Goal: Task Accomplishment & Management: Use online tool/utility

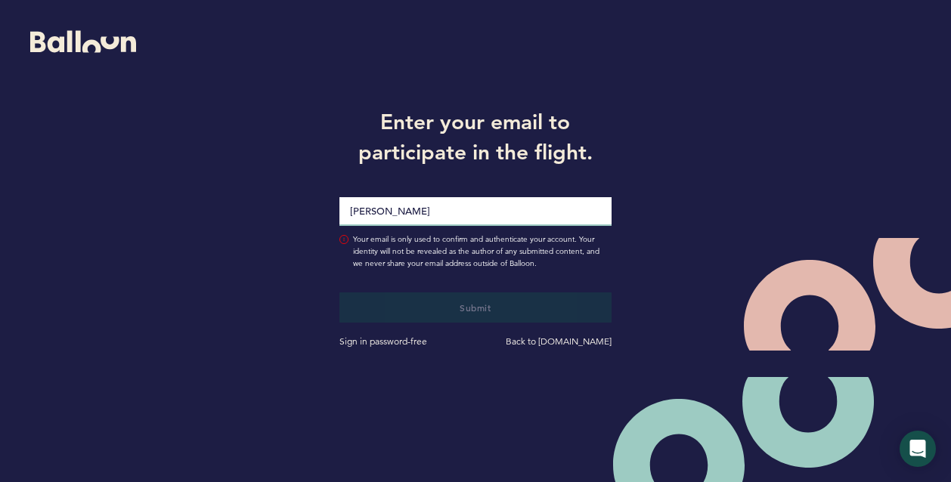
type input "[PERSON_NAME][EMAIL_ADDRESS][PERSON_NAME][DOMAIN_NAME]"
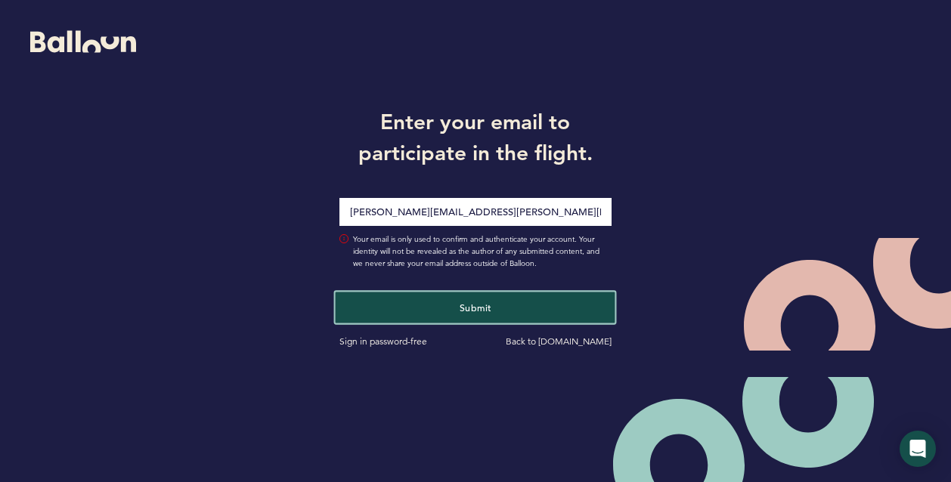
click at [444, 305] on button "Submit" at bounding box center [476, 307] width 280 height 31
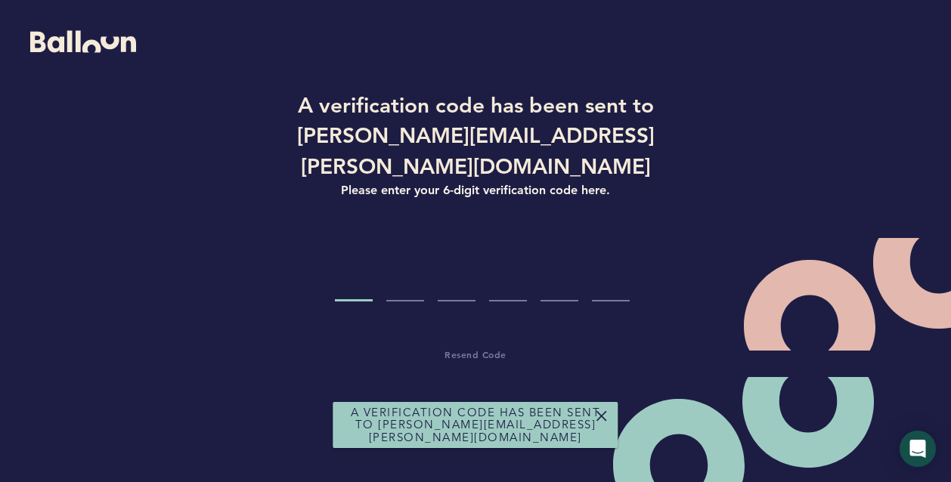
click at [363, 261] on input "Code digit 1" at bounding box center [354, 273] width 38 height 57
paste input "2"
type input "2"
type input "4"
type input "0"
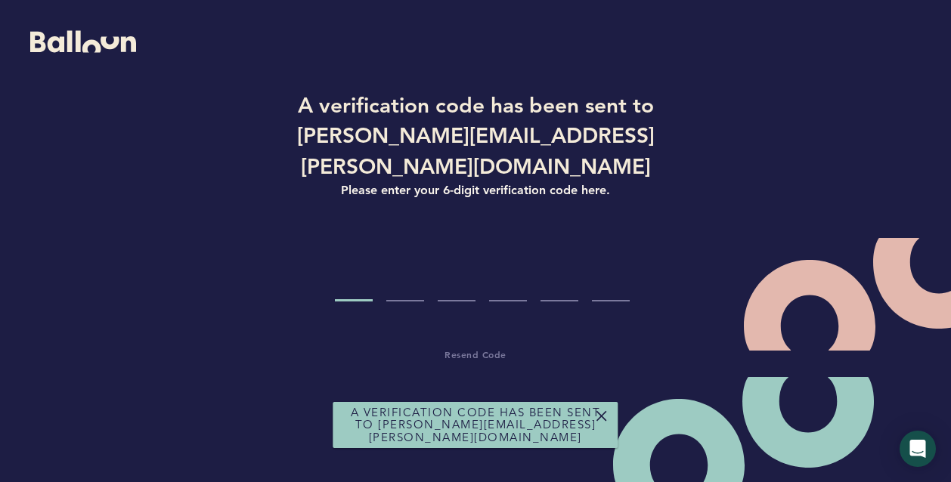
type input "9"
type input "6"
type input "7"
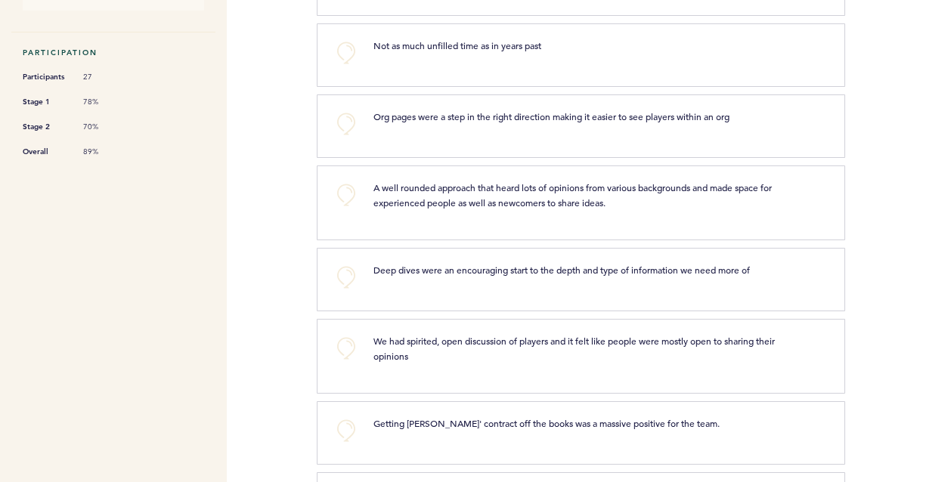
scroll to position [422, 0]
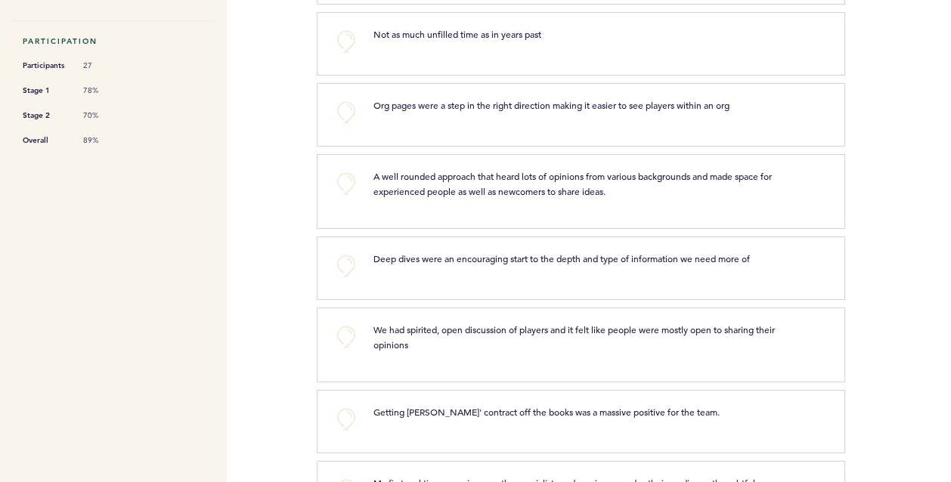
click at [514, 252] on span "Deep dives were an encouraging start to the depth and type of information we ne…" at bounding box center [561, 258] width 376 height 12
click at [345, 251] on button "+0" at bounding box center [346, 266] width 30 height 30
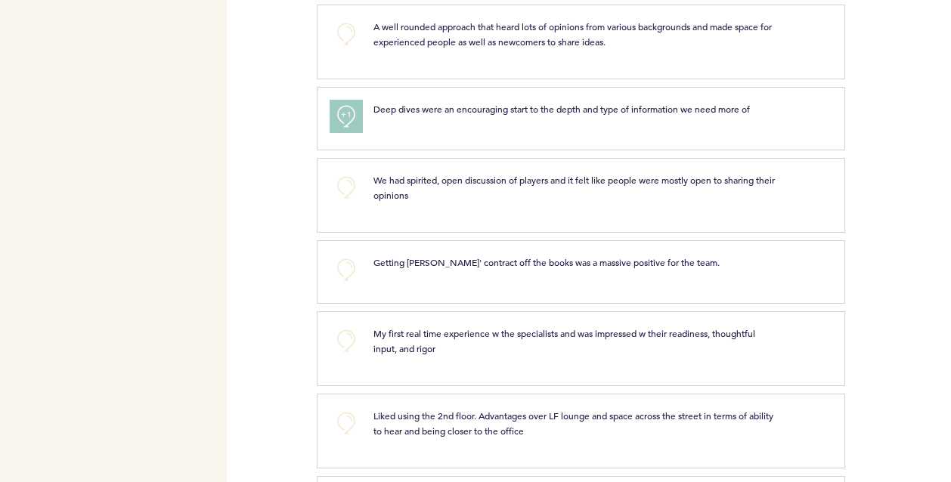
scroll to position [740, 0]
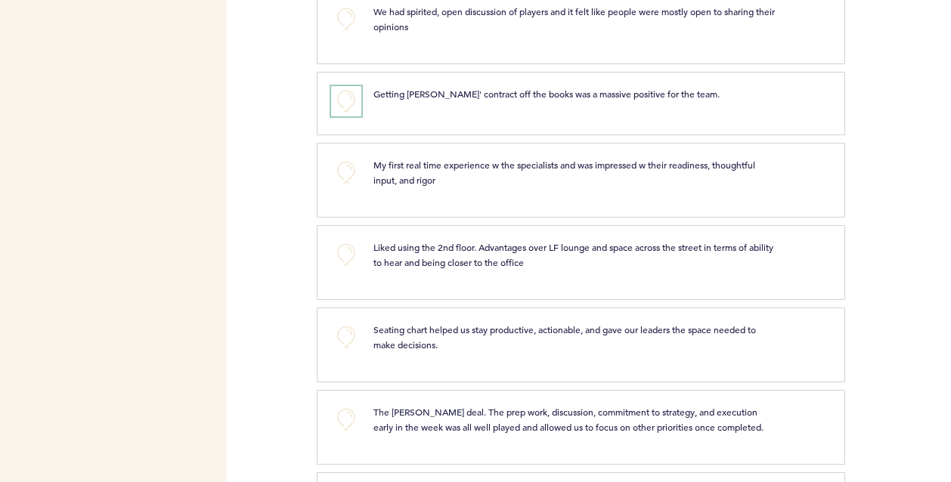
click at [343, 86] on button "+0" at bounding box center [346, 101] width 30 height 30
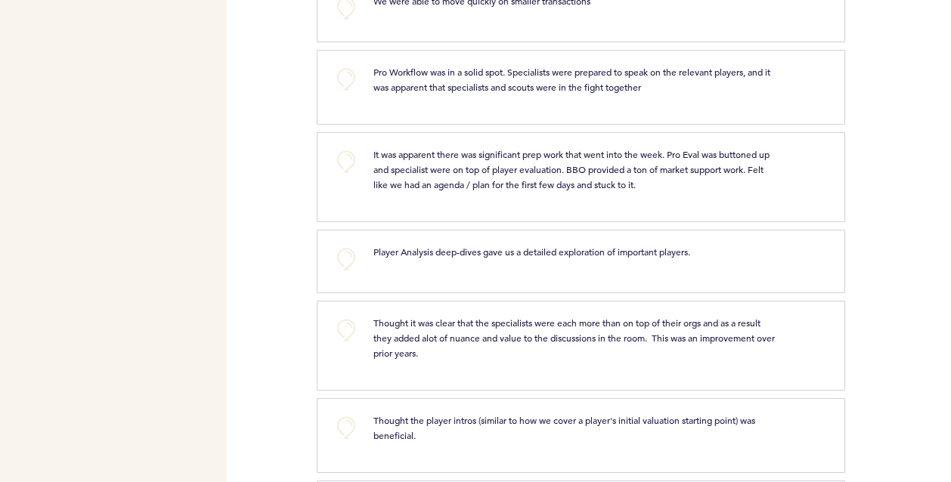
scroll to position [1653, 0]
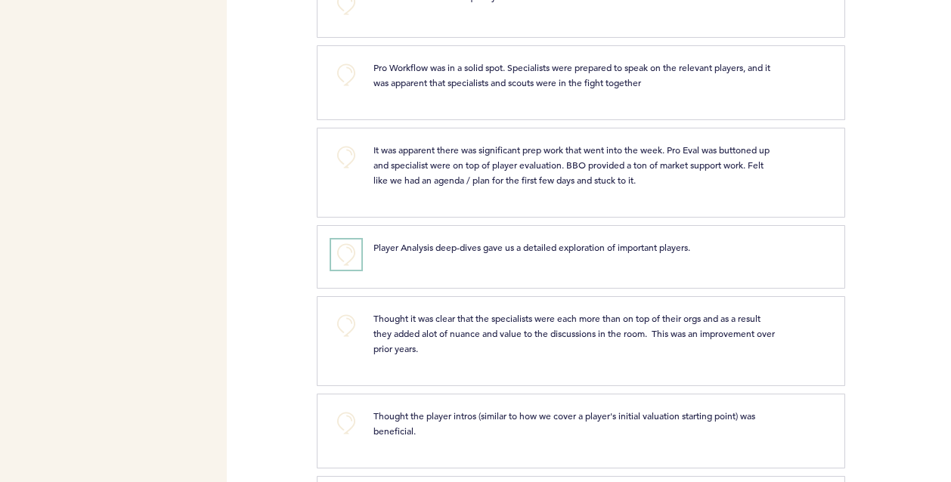
click at [346, 240] on button "+0" at bounding box center [346, 255] width 30 height 30
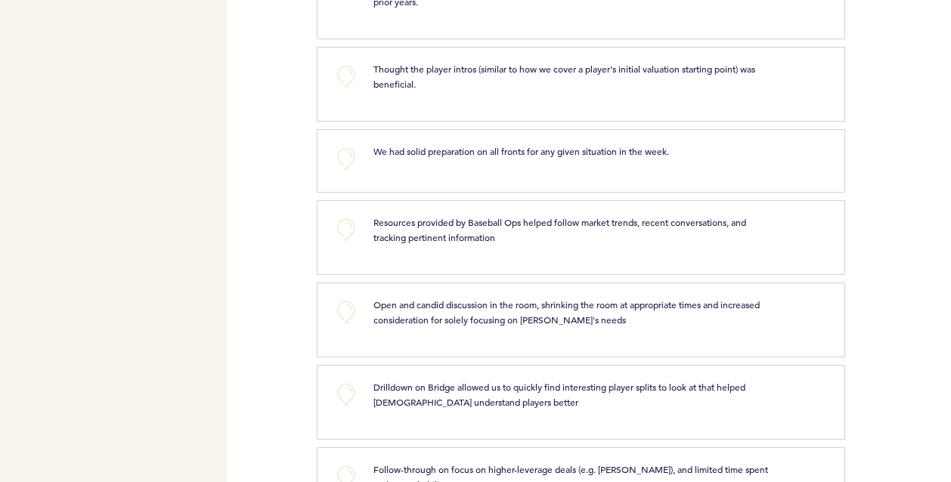
scroll to position [2001, 0]
click at [341, 379] on button "+0" at bounding box center [346, 394] width 30 height 30
click at [341, 385] on span "+1" at bounding box center [346, 392] width 11 height 15
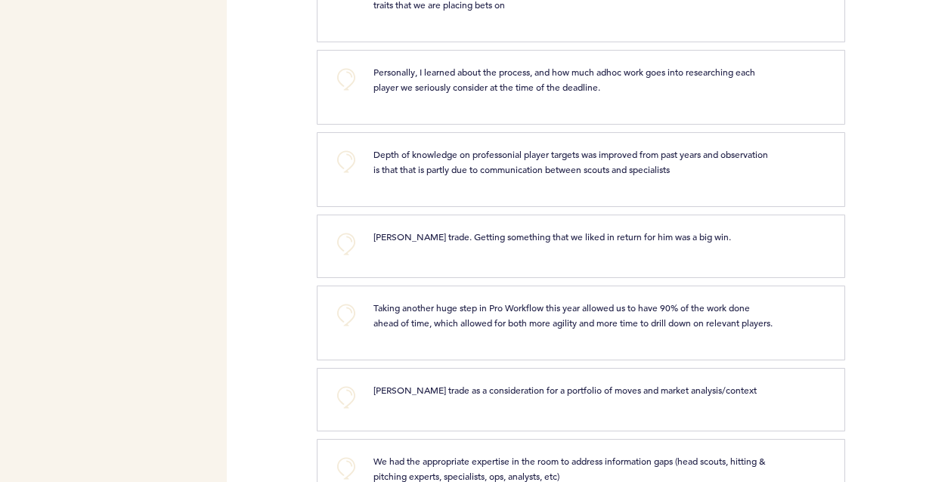
scroll to position [3323, 0]
